Goal: Find contact information: Find contact information

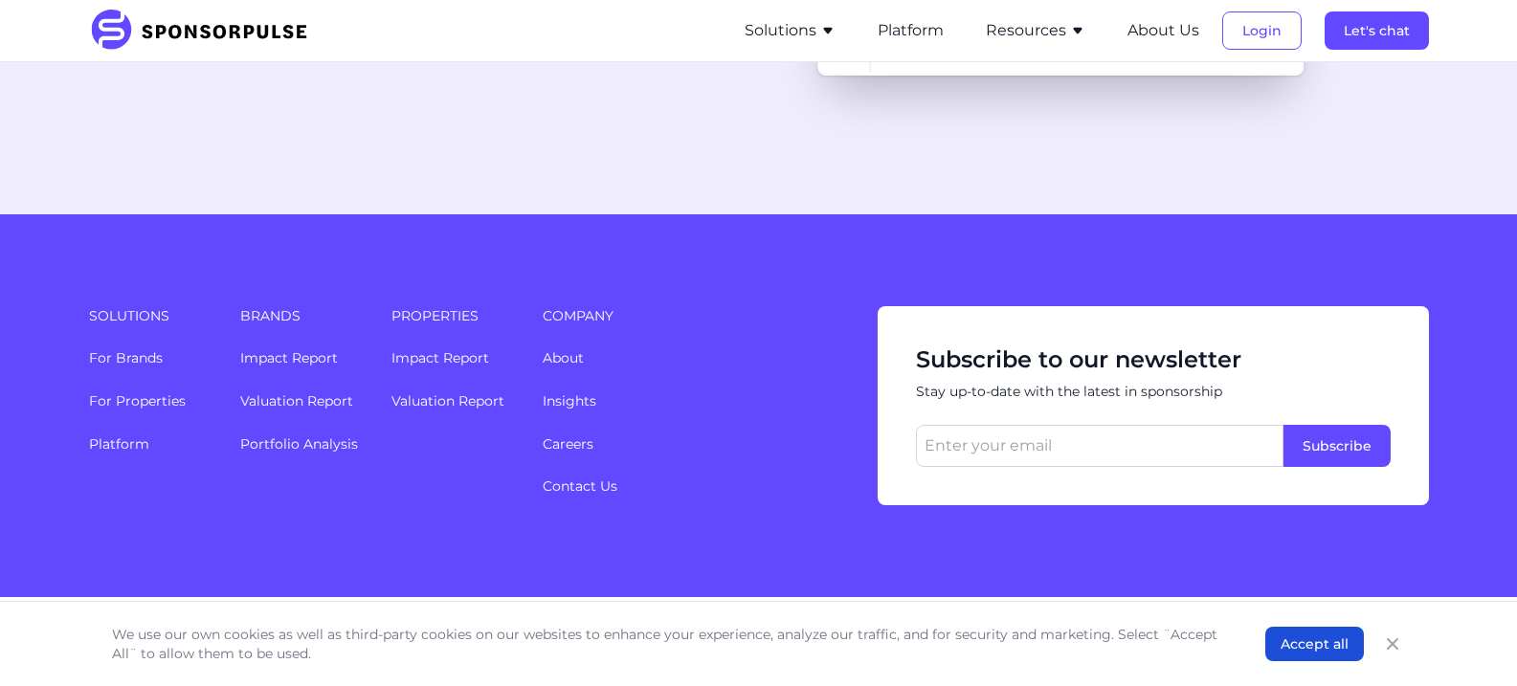
scroll to position [5108, 0]
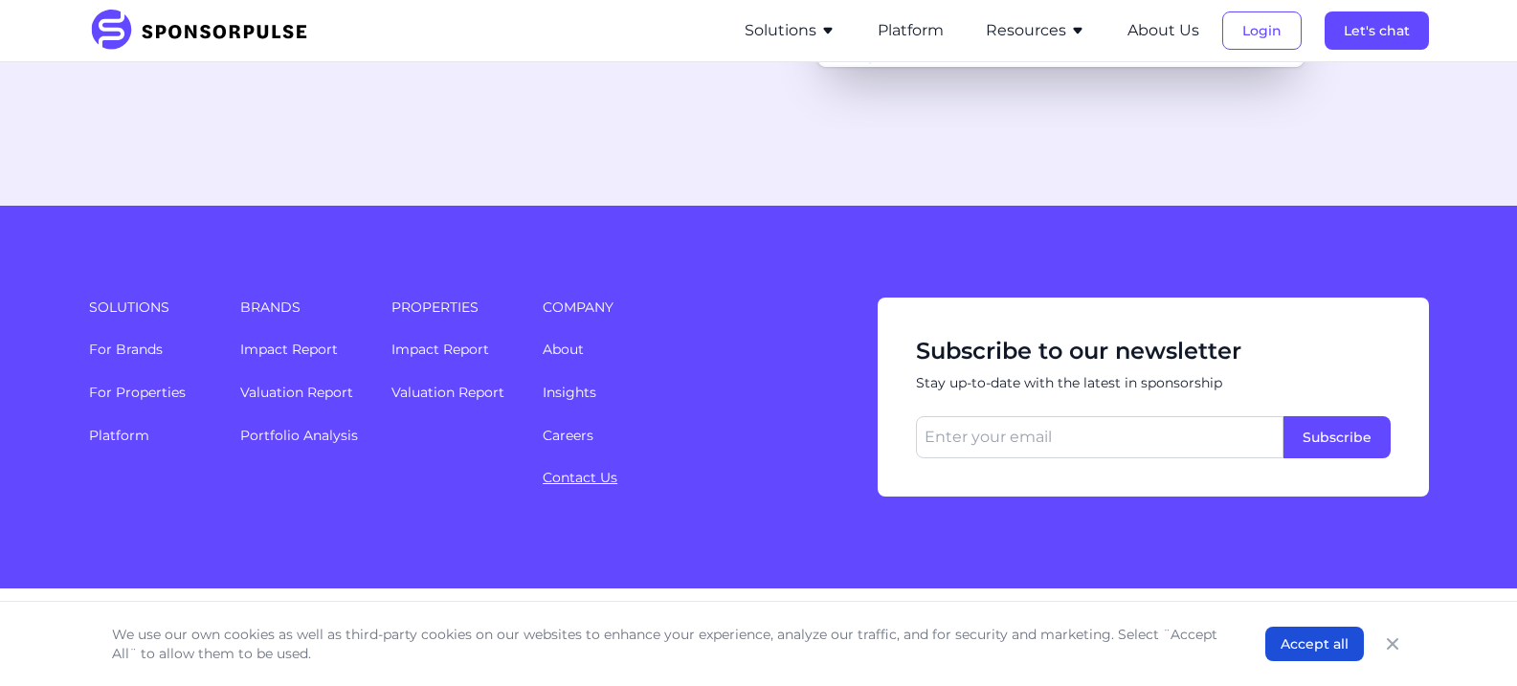
click at [587, 469] on link "Contact Us" at bounding box center [580, 477] width 75 height 17
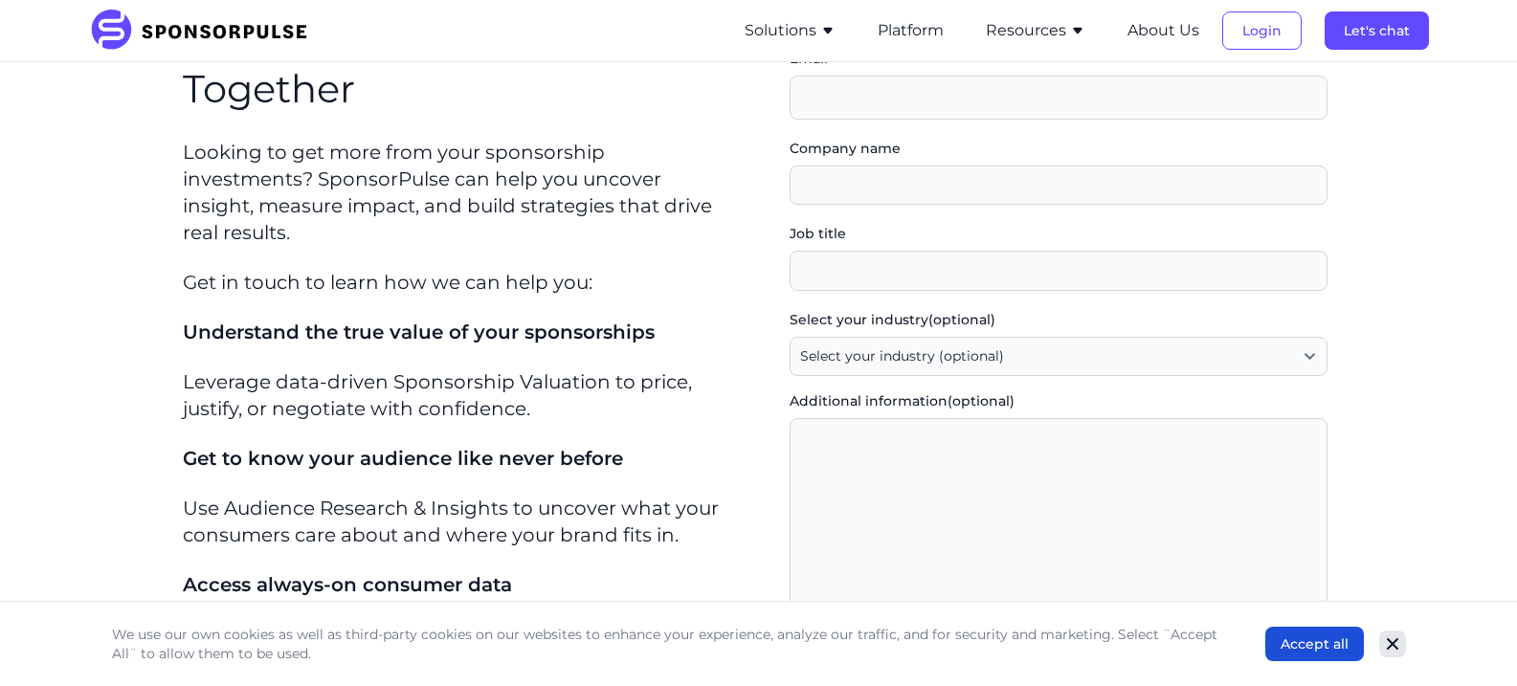
click at [1389, 639] on icon "Close" at bounding box center [1392, 643] width 19 height 19
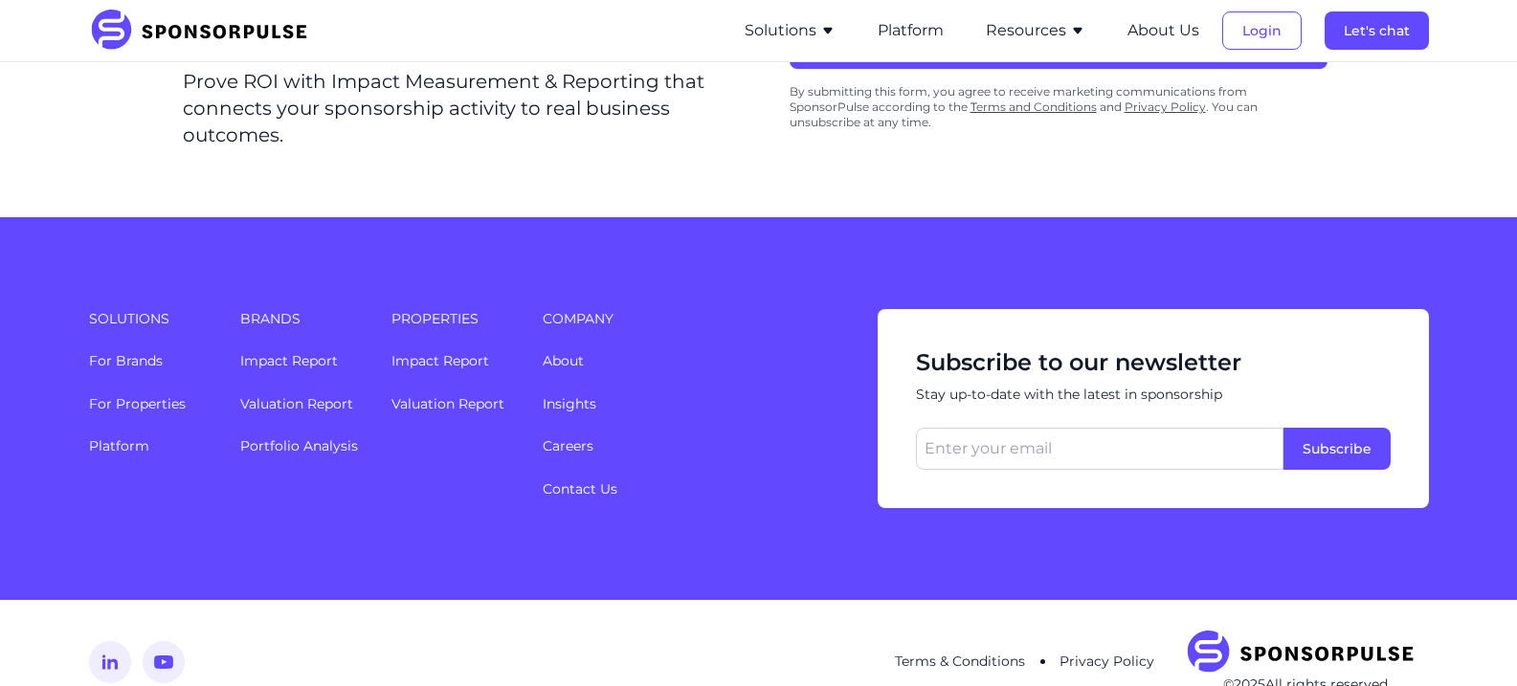
scroll to position [918, 0]
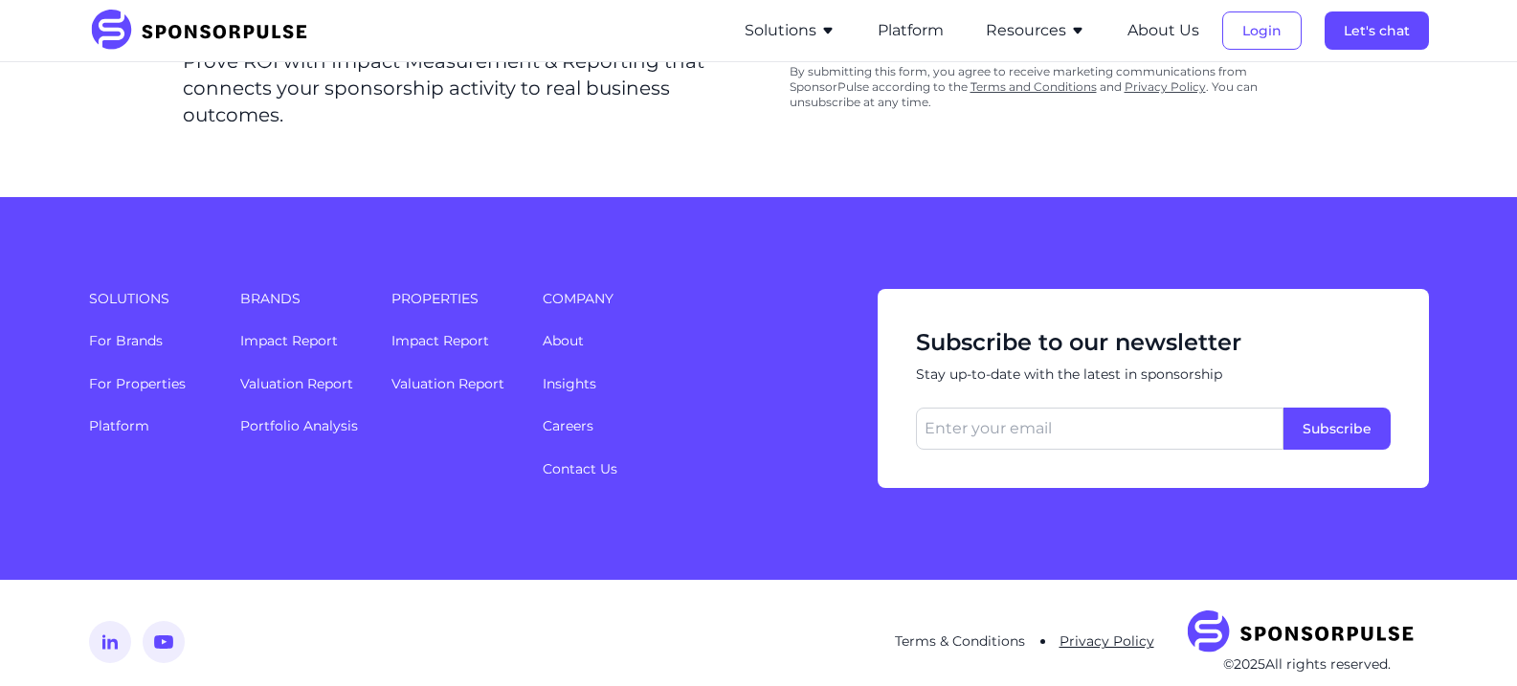
click at [1129, 632] on link "Privacy Policy" at bounding box center [1106, 640] width 95 height 17
